Goal: Task Accomplishment & Management: Use online tool/utility

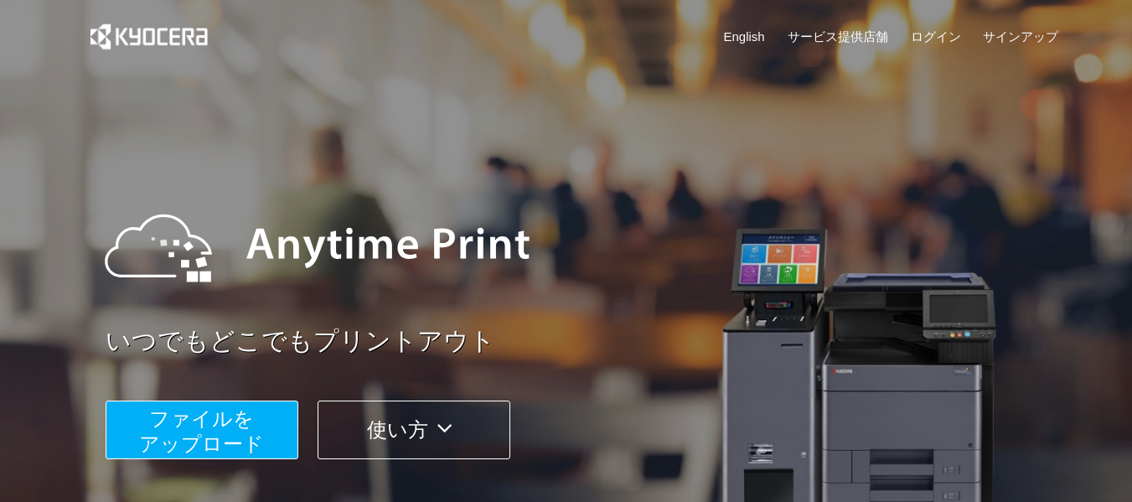
click at [222, 436] on span "ファイルを ​​アップロード" at bounding box center [201, 431] width 125 height 48
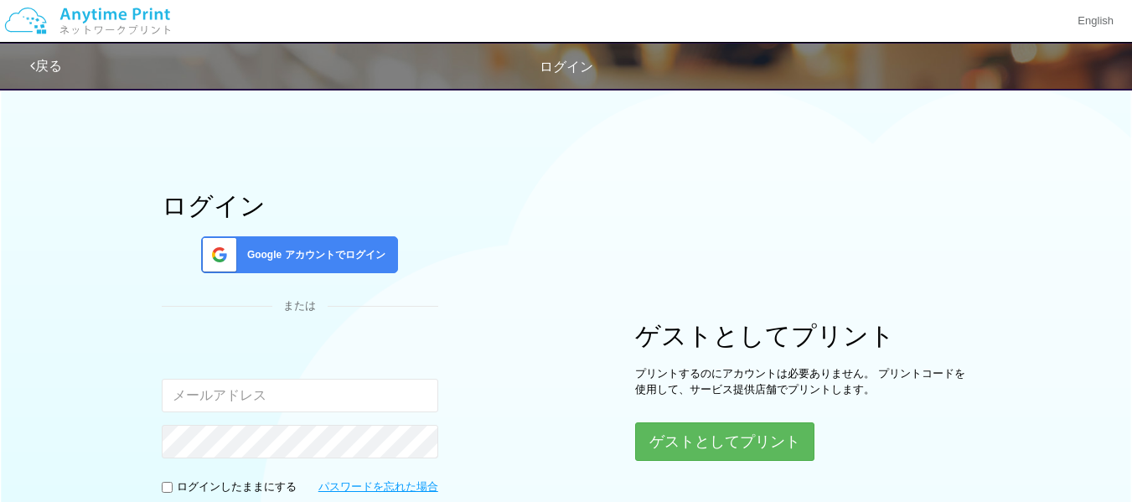
type input "[EMAIL_ADDRESS][DOMAIN_NAME]"
drag, startPoint x: 610, startPoint y: 288, endPoint x: 603, endPoint y: 280, distance: 10.7
click at [603, 284] on div "ログイン Google アカウントでログイン または 入力されたメールアドレスまたはパスワードが正しくありません。 [EMAIL_ADDRESS][DOMAI…" at bounding box center [566, 335] width 1005 height 513
click at [169, 491] on input "checkbox" at bounding box center [167, 487] width 11 height 11
checkbox input "true"
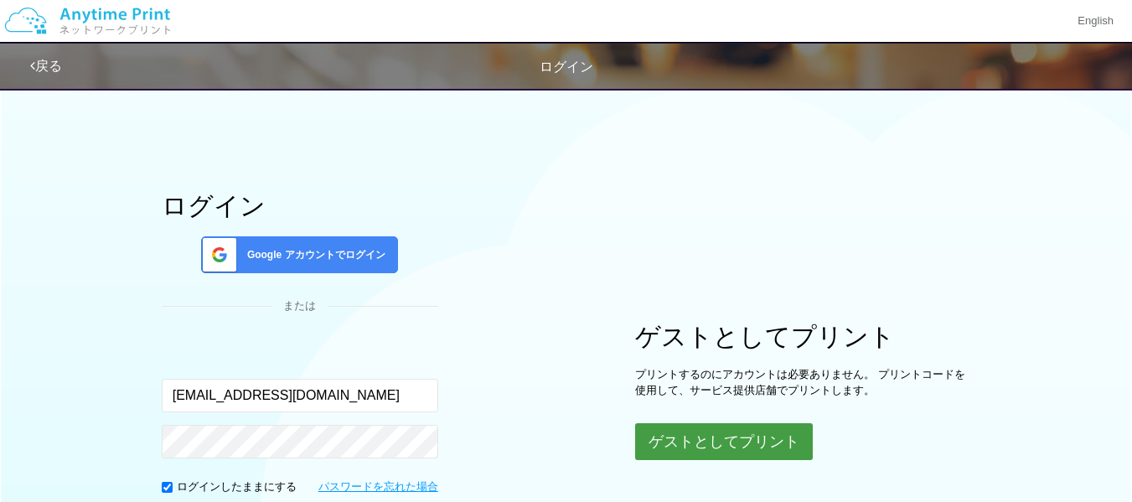
click at [739, 436] on button "ゲストとしてプリント" at bounding box center [724, 441] width 178 height 37
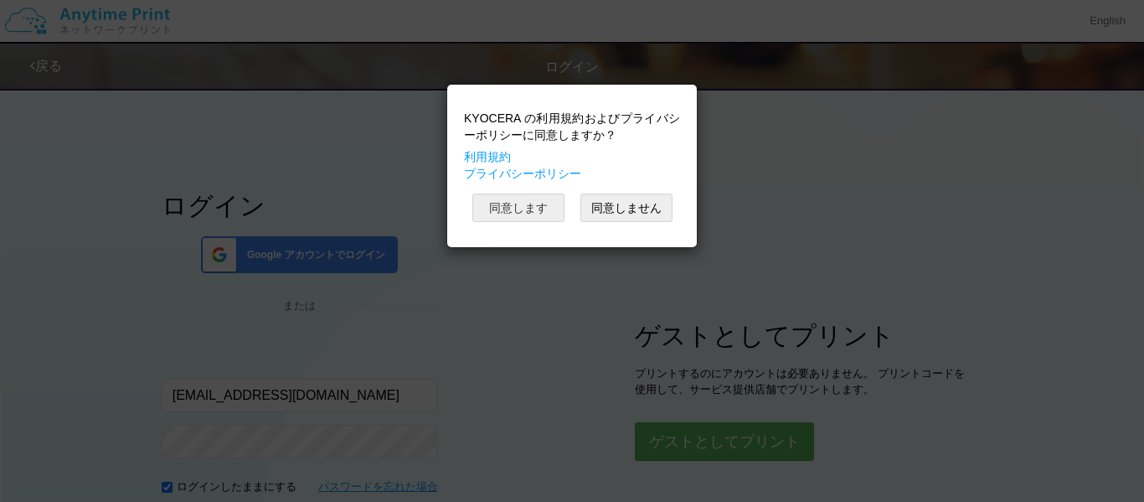
click at [537, 209] on button "同意します" at bounding box center [518, 207] width 92 height 28
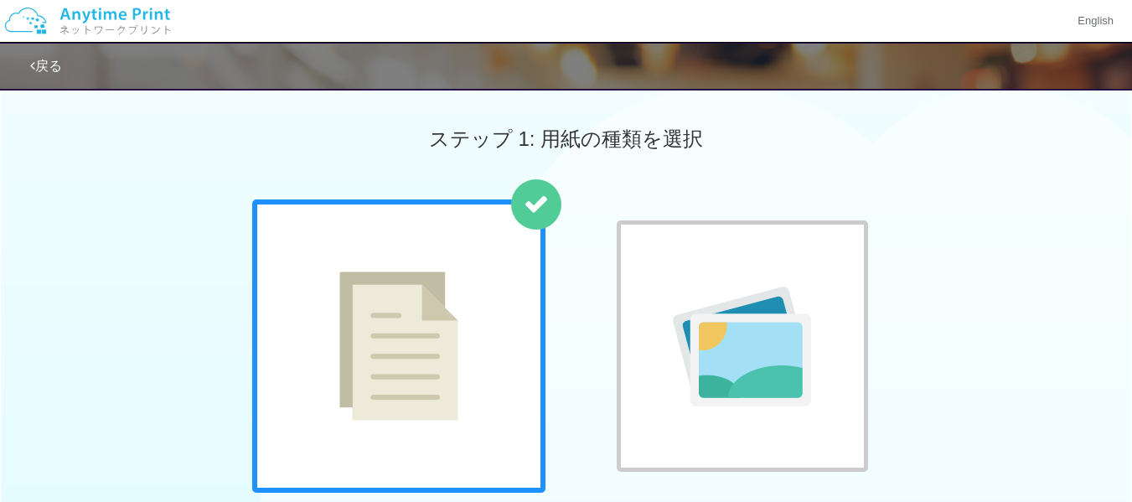
scroll to position [439, 0]
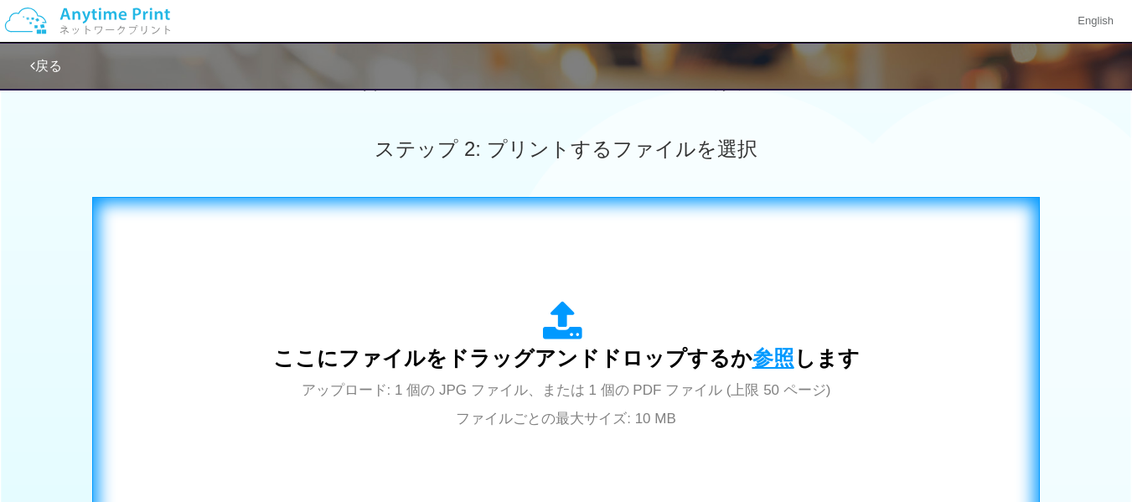
click at [768, 364] on span "参照" at bounding box center [773, 357] width 42 height 23
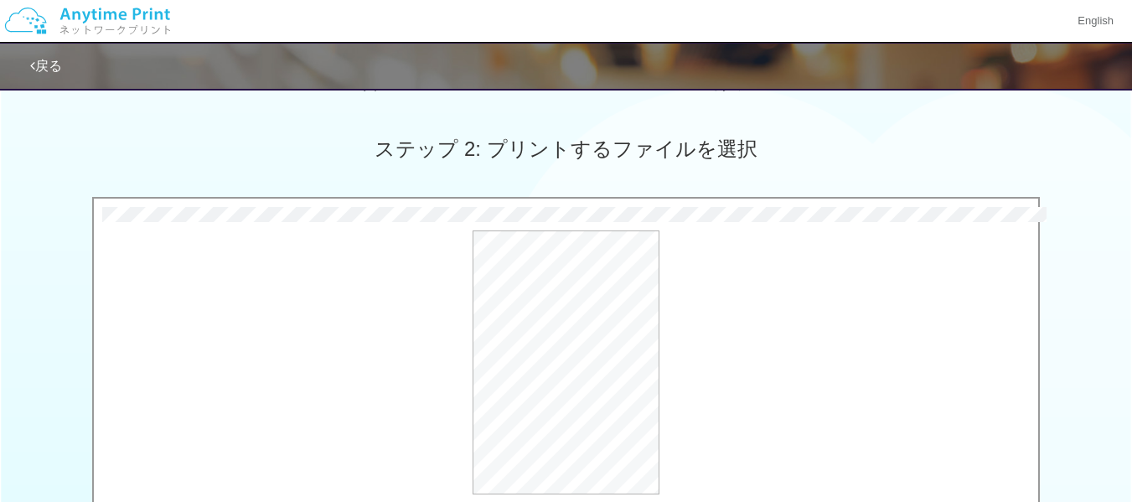
click at [451, 271] on div "プレビュー" at bounding box center [566, 362] width 944 height 264
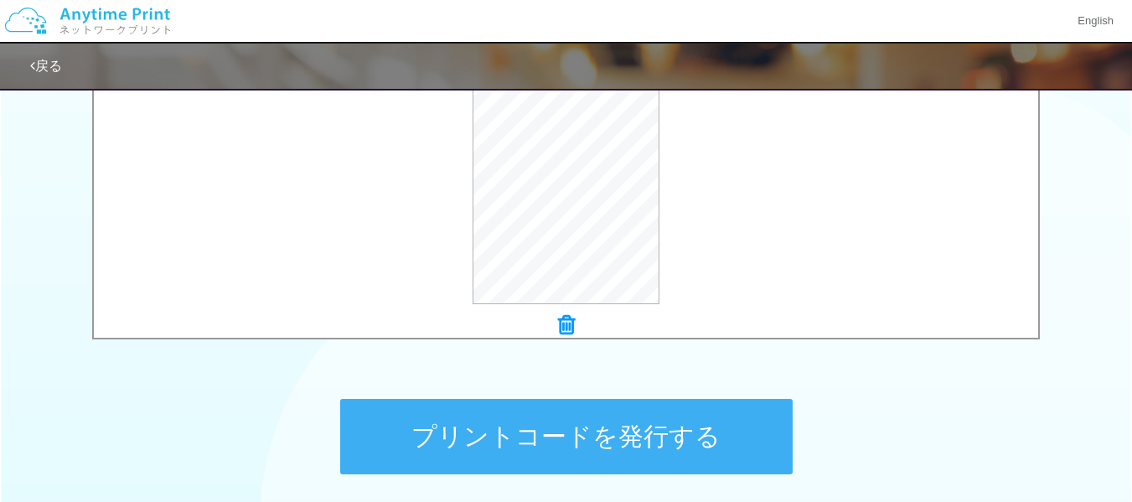
scroll to position [740, 0]
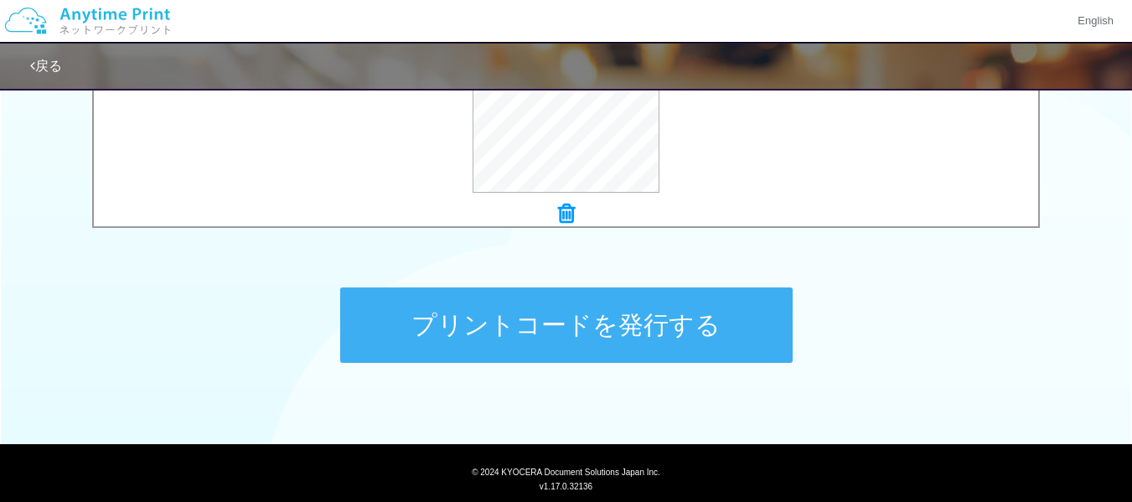
click at [638, 312] on button "プリントコードを発行する" at bounding box center [566, 324] width 452 height 75
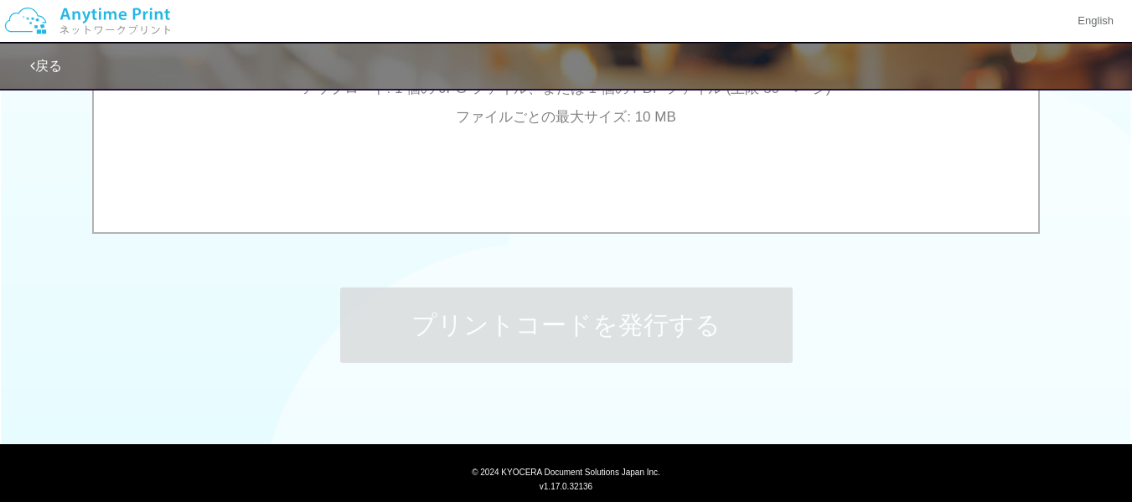
scroll to position [0, 0]
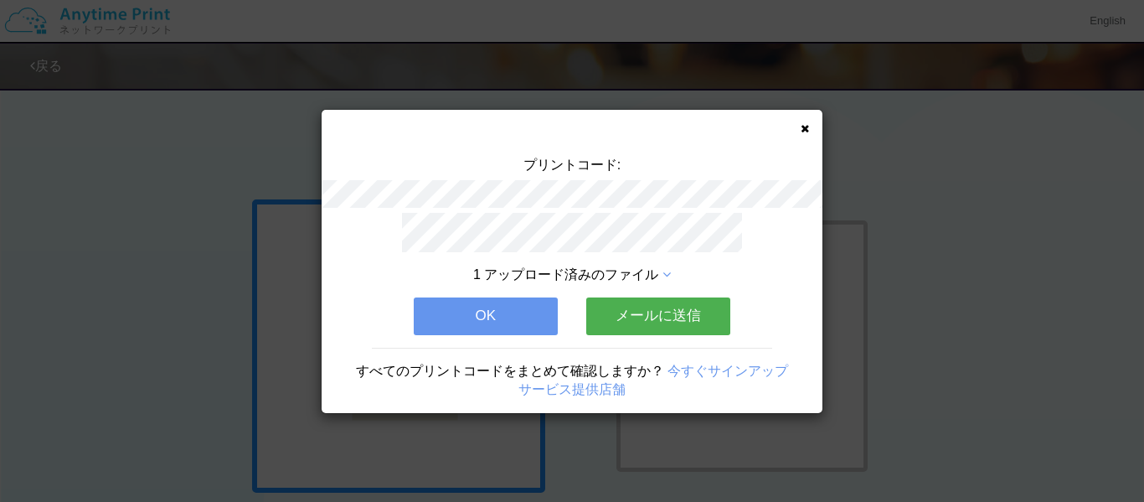
click at [638, 312] on button "メールに送信" at bounding box center [658, 315] width 144 height 37
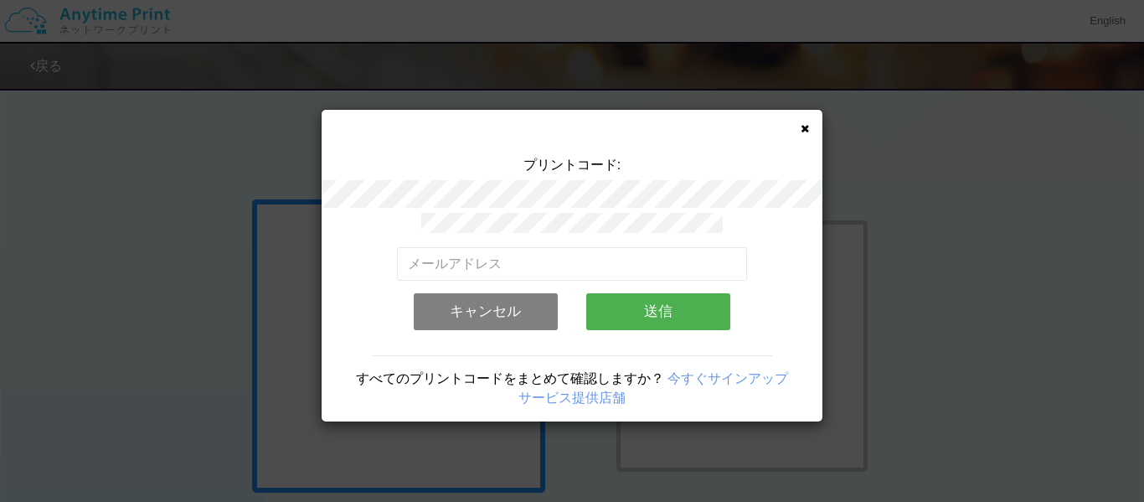
click at [638, 312] on button "送信" at bounding box center [658, 311] width 144 height 37
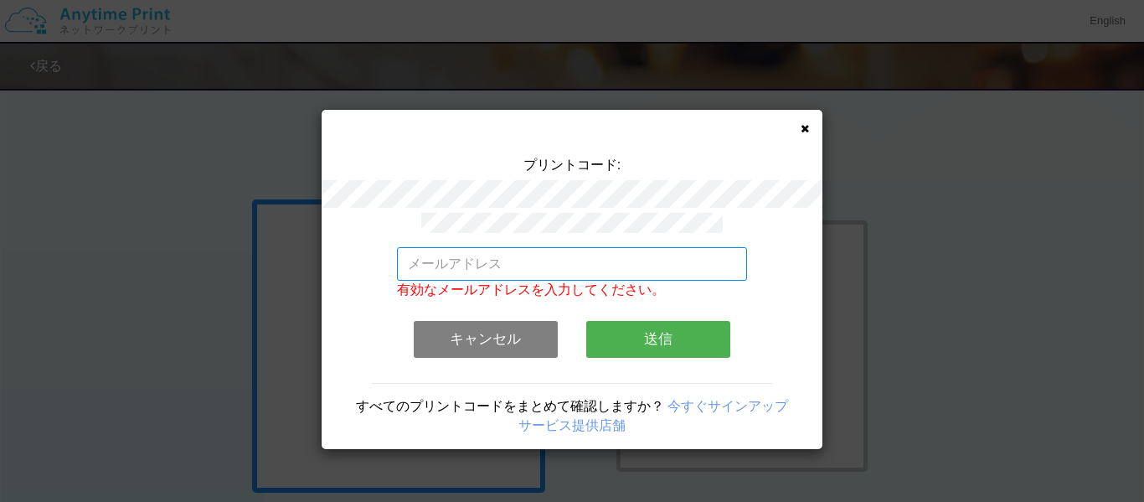
click at [453, 263] on input "email" at bounding box center [572, 264] width 351 height 34
type input "[EMAIL_ADDRESS][DOMAIN_NAME]"
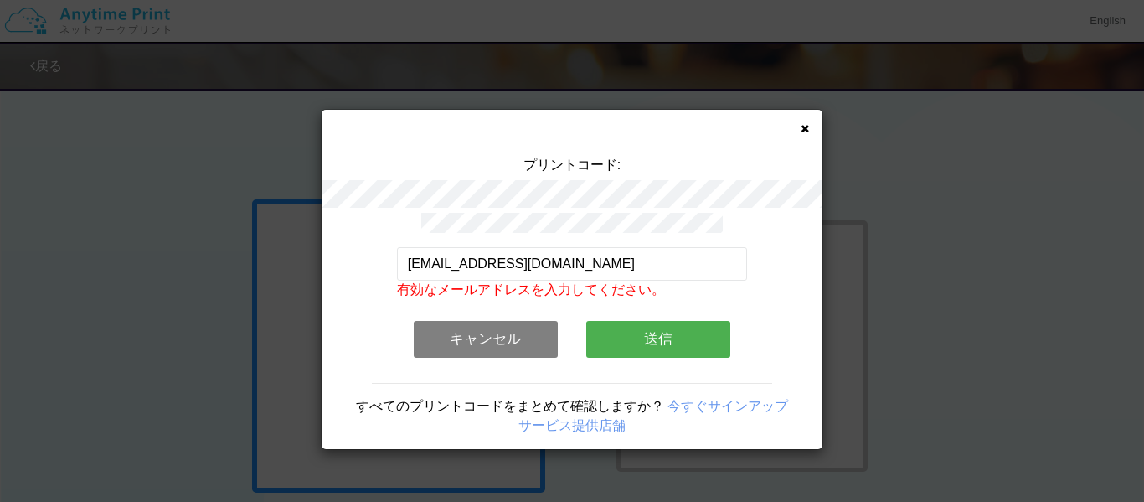
click at [652, 326] on button "送信" at bounding box center [658, 339] width 144 height 37
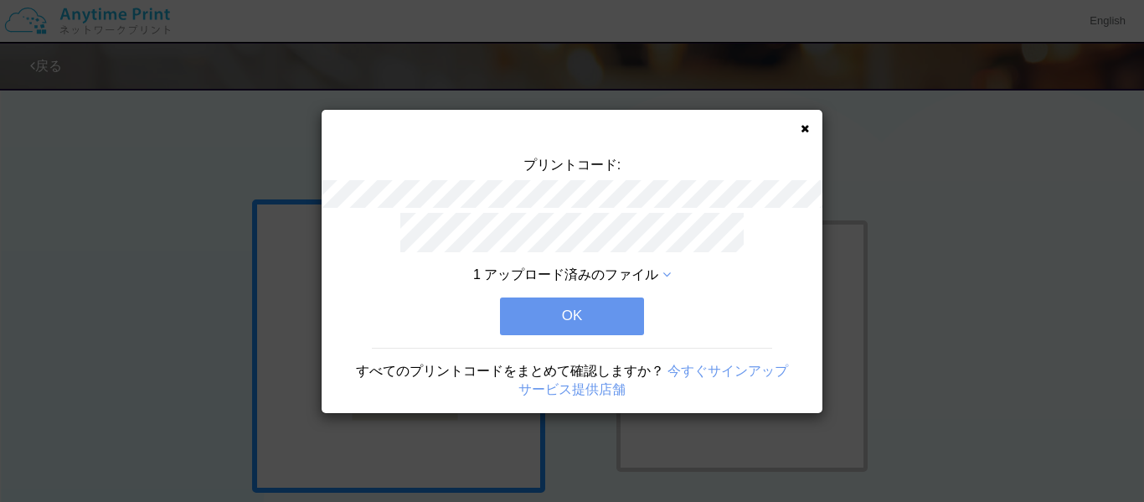
click at [621, 301] on button "OK" at bounding box center [572, 315] width 144 height 37
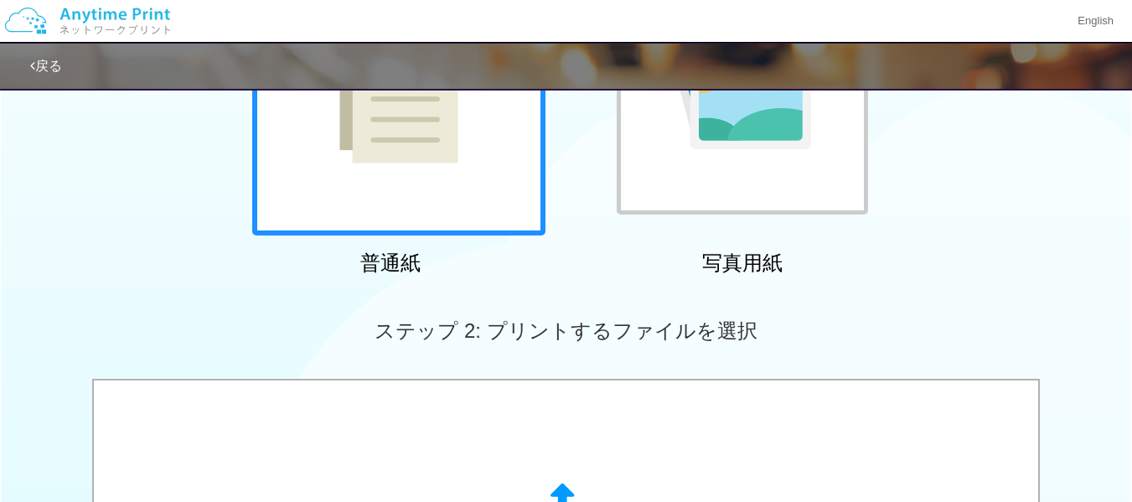
scroll to position [335, 0]
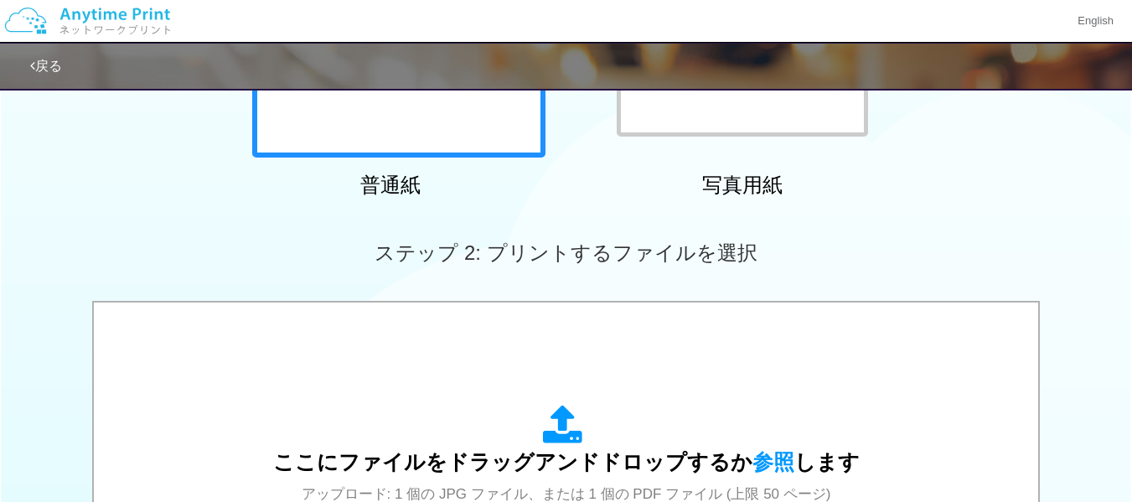
click at [549, 223] on div "ステップ 2: プリントするファイルを選択" at bounding box center [566, 252] width 1132 height 95
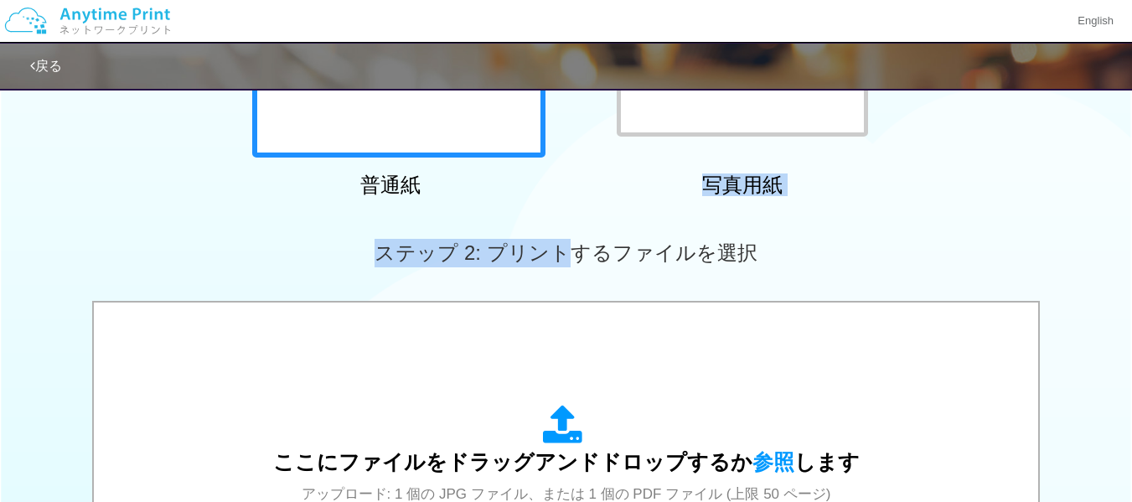
drag, startPoint x: 572, startPoint y: 241, endPoint x: 592, endPoint y: 130, distance: 113.2
click at [592, 130] on div "ステップ 1: 用紙の種類を選択 普通紙 写真用紙 普通紙 写真用紙 previous next slide 1 of 2 comma.current.act…" at bounding box center [566, 281] width 1132 height 1075
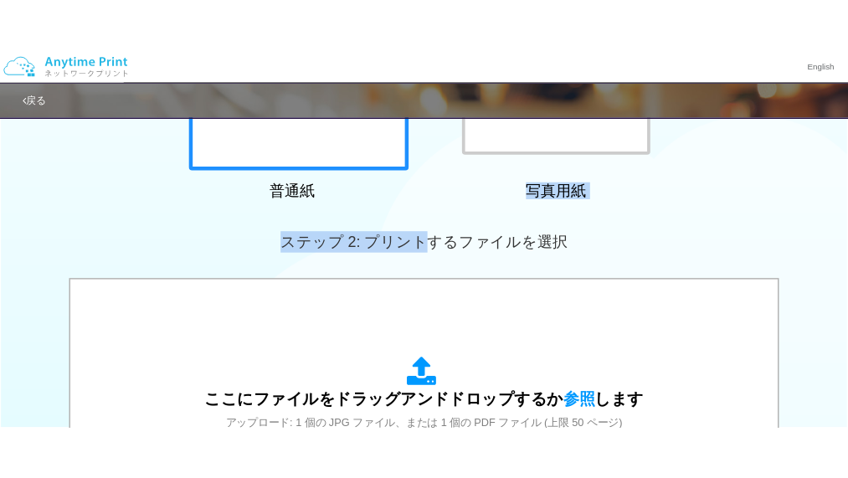
scroll to position [0, 0]
